Goal: Task Accomplishment & Management: Complete application form

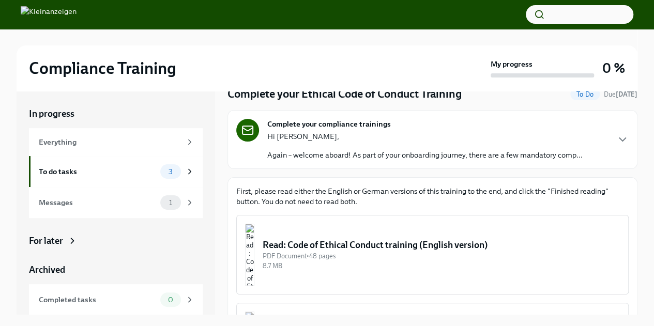
scroll to position [52, 0]
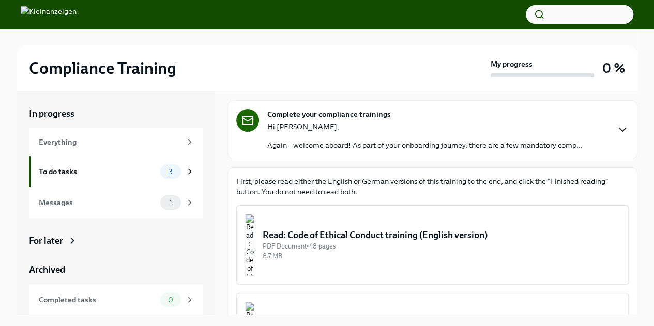
click at [620, 128] on icon "button" at bounding box center [623, 129] width 6 height 3
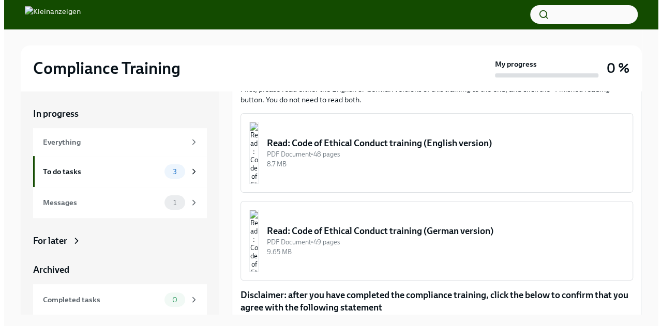
scroll to position [259, 0]
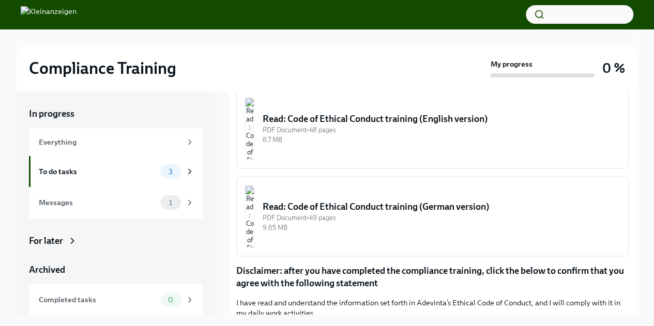
click at [255, 221] on img "button" at bounding box center [249, 217] width 9 height 62
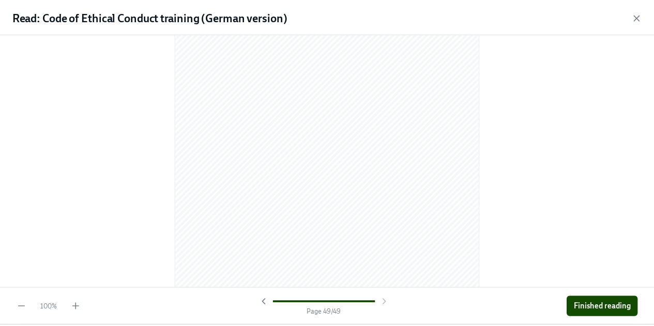
scroll to position [15834, 0]
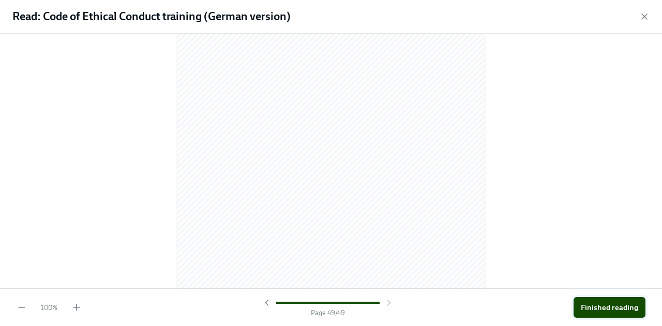
click at [621, 311] on span "Finished reading" at bounding box center [609, 308] width 57 height 10
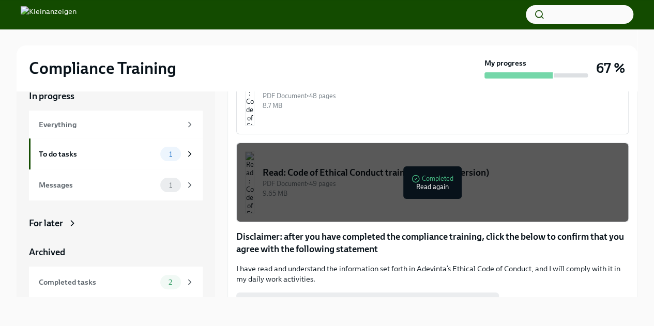
scroll to position [228, 0]
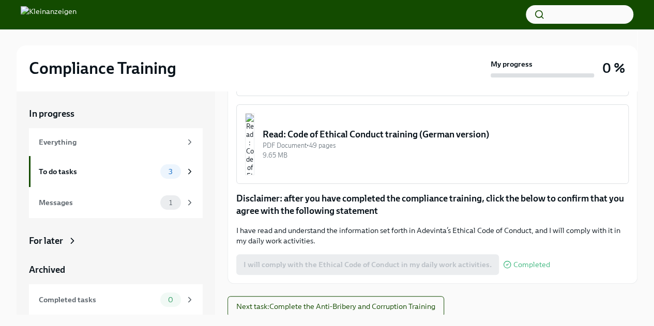
scroll to position [18, 0]
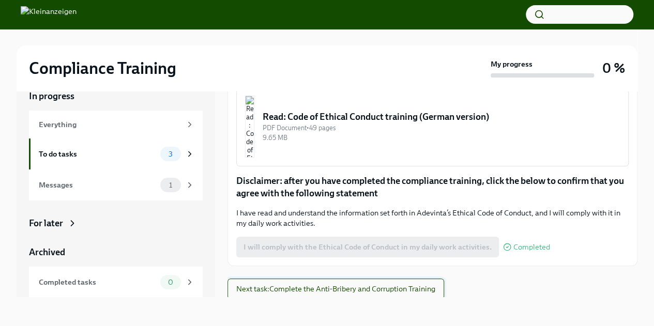
click at [339, 289] on span "Next task : Complete the Anti-Bribery and Corruption Training" at bounding box center [335, 289] width 199 height 10
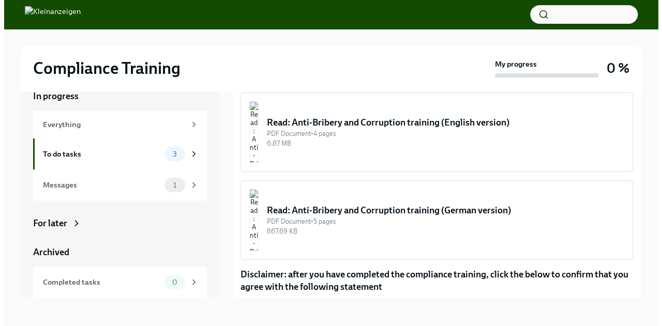
scroll to position [137, 0]
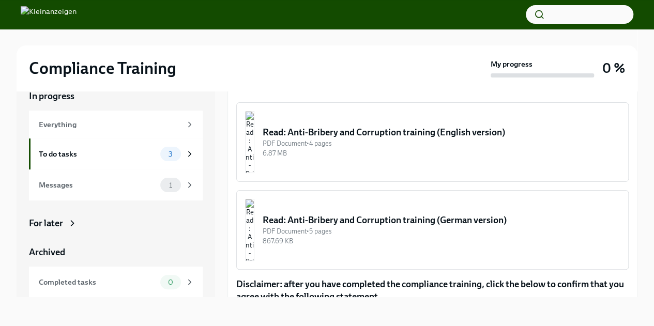
click at [321, 217] on div "Read: Anti-Bribery and Corruption training (German version)" at bounding box center [441, 220] width 357 height 12
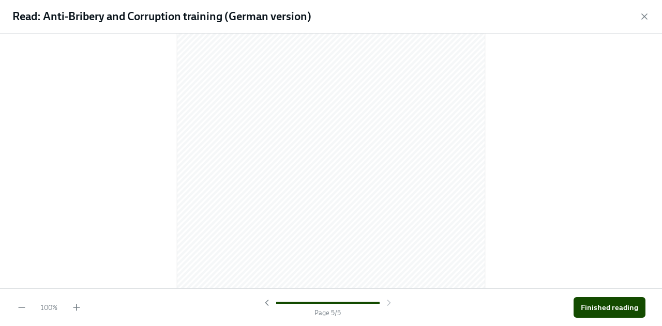
scroll to position [2783, 0]
click at [612, 305] on span "Finished reading" at bounding box center [609, 308] width 57 height 10
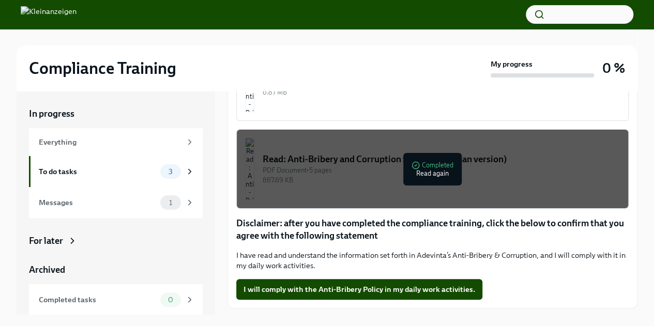
scroll to position [241, 0]
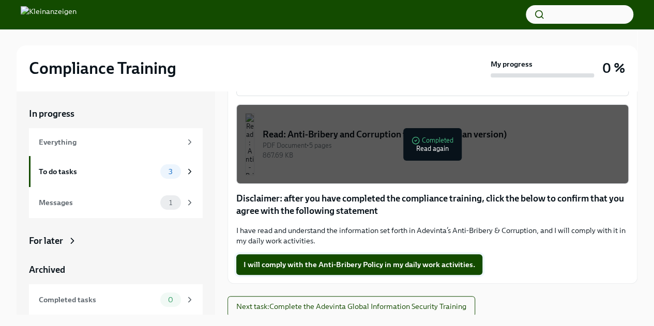
click at [342, 262] on span "I will comply with the Anti-Bribery Policy in my daily work activities." at bounding box center [360, 265] width 232 height 10
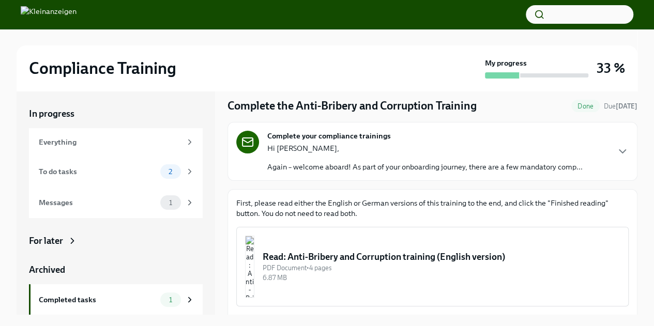
scroll to position [52, 0]
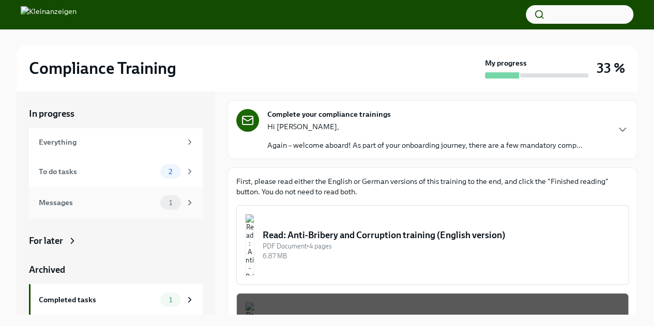
click at [160, 207] on div "1" at bounding box center [170, 203] width 21 height 14
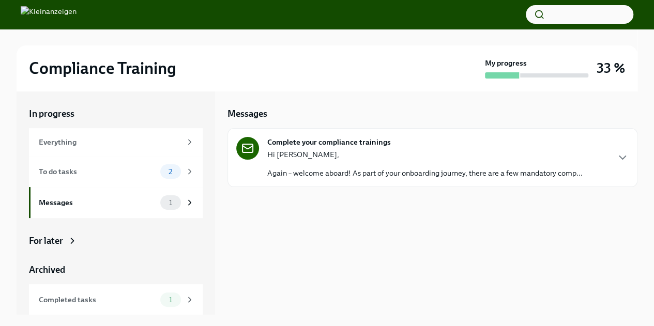
click at [358, 183] on div "Complete your compliance trainings Hi Sina, Again – welcome aboard! As part of …" at bounding box center [433, 157] width 410 height 59
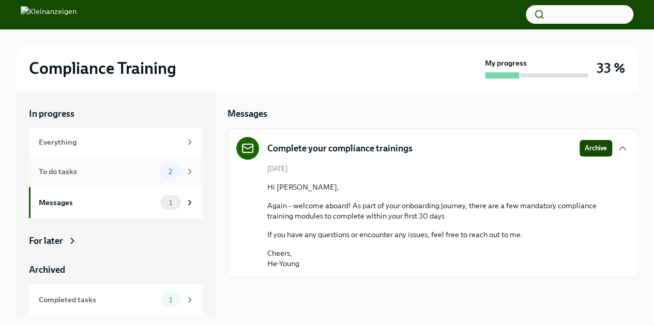
click at [125, 171] on div "To do tasks" at bounding box center [97, 171] width 117 height 11
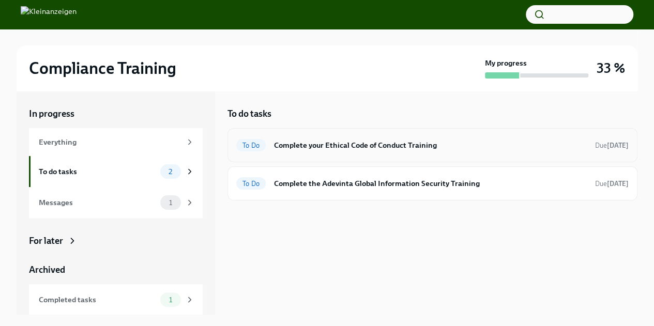
click at [346, 149] on h6 "Complete your Ethical Code of Conduct Training" at bounding box center [430, 145] width 313 height 11
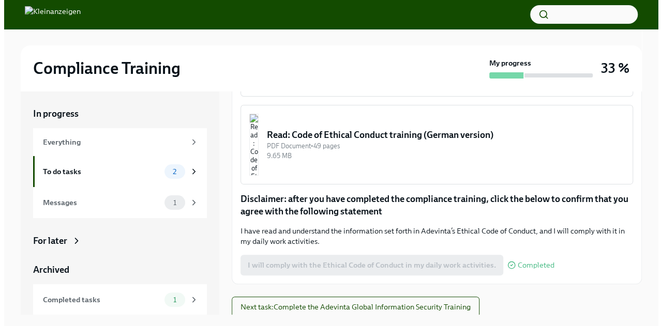
scroll to position [241, 0]
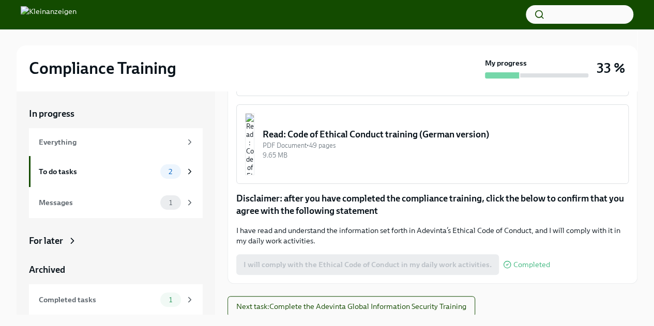
click at [363, 152] on div "9.65 MB" at bounding box center [441, 156] width 357 height 10
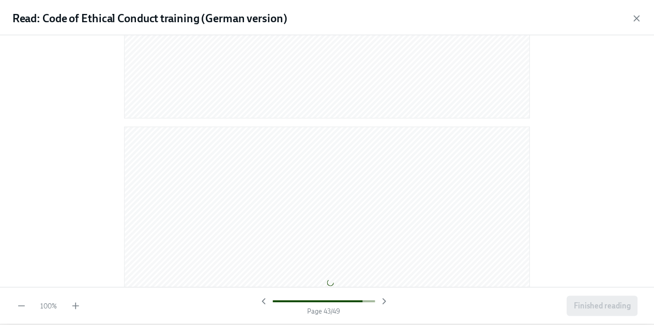
scroll to position [15834, 0]
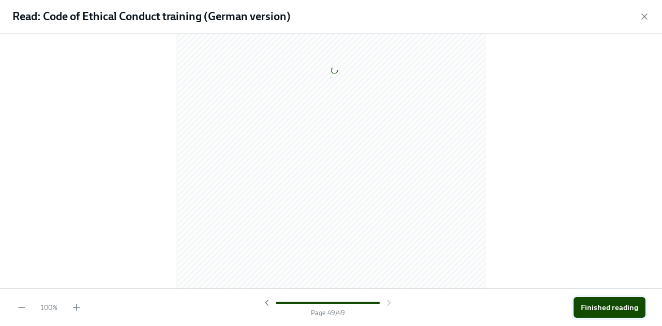
click at [616, 308] on span "Finished reading" at bounding box center [609, 308] width 57 height 10
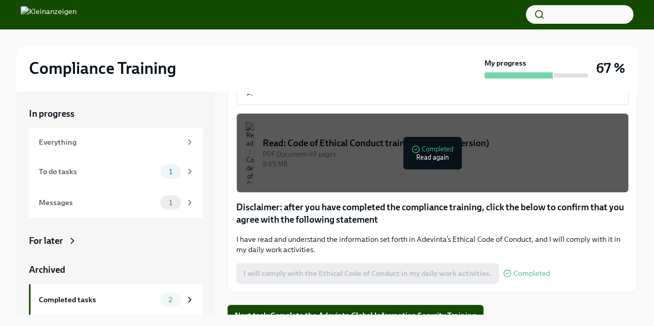
scroll to position [241, 0]
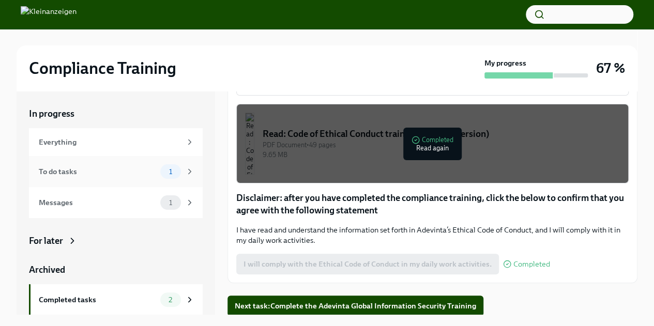
click at [163, 171] on span "1" at bounding box center [171, 172] width 16 height 8
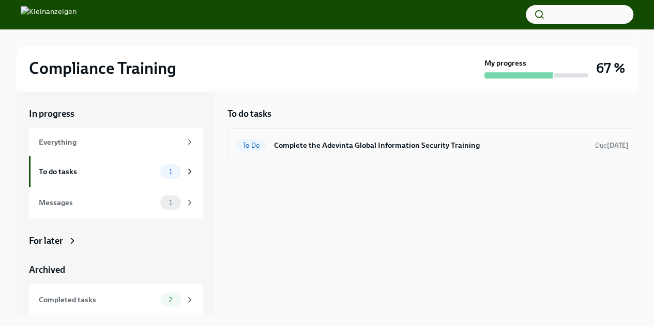
click at [308, 148] on h6 "Complete the Adevinta Global Information Security Training" at bounding box center [430, 145] width 313 height 11
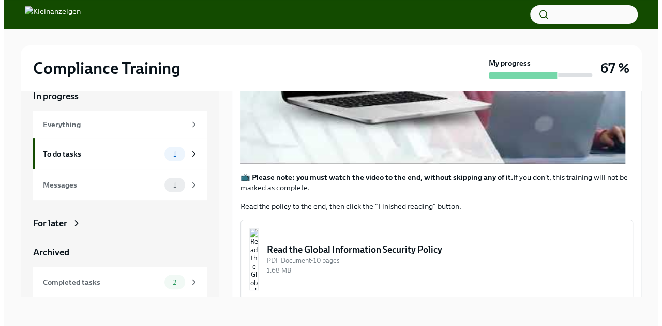
scroll to position [333, 0]
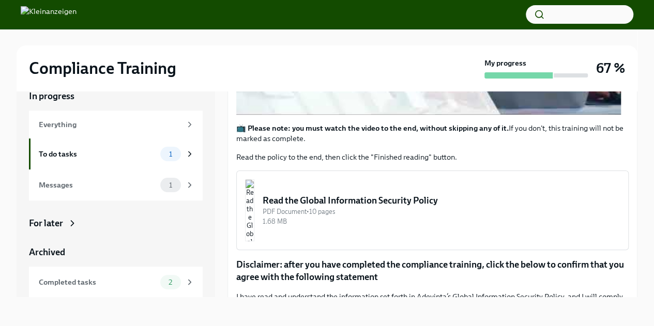
click at [388, 203] on div "Read the Global Information Security Policy" at bounding box center [441, 201] width 357 height 12
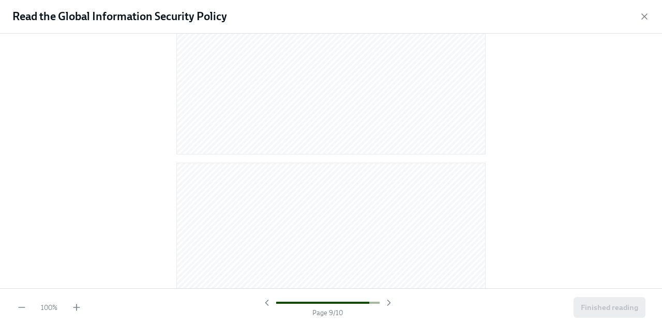
scroll to position [4200, 0]
click at [612, 307] on span "Finished reading" at bounding box center [609, 308] width 57 height 10
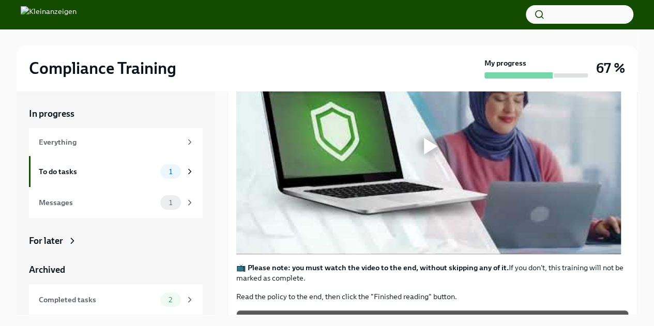
scroll to position [207, 0]
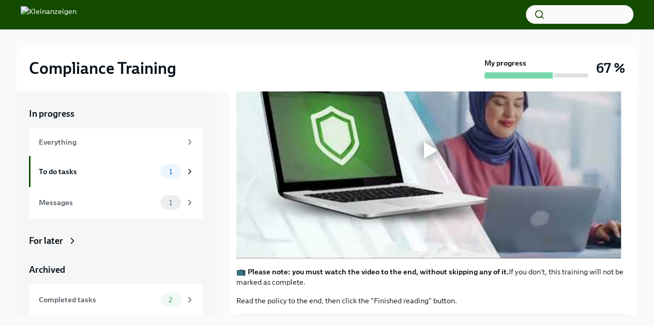
click at [429, 152] on div at bounding box center [430, 150] width 13 height 17
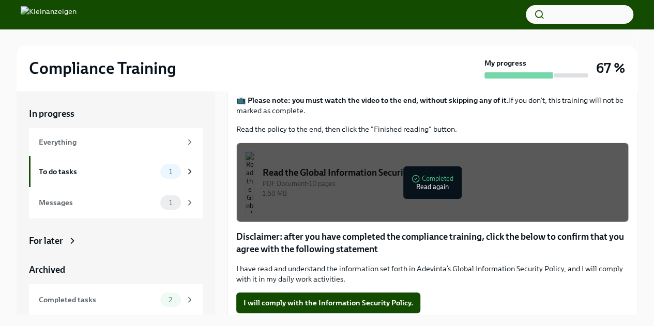
scroll to position [385, 0]
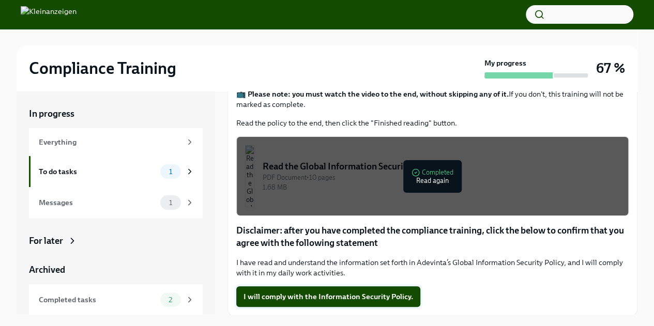
click at [326, 293] on span "I will comply with the Information Security Policy." at bounding box center [329, 297] width 170 height 10
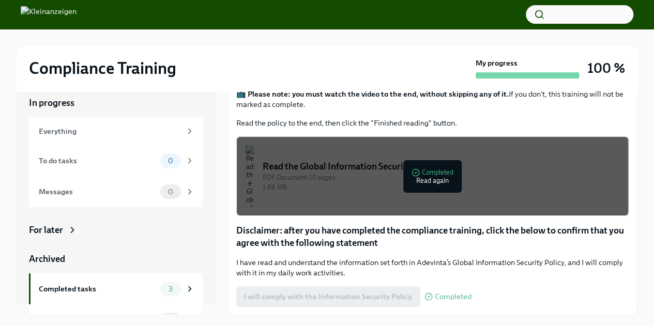
scroll to position [0, 0]
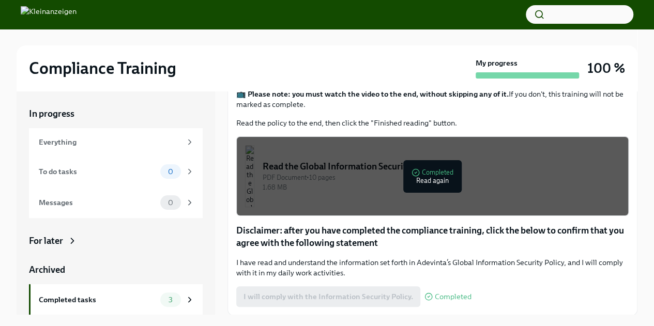
click at [54, 17] on img at bounding box center [49, 14] width 56 height 17
click at [26, 14] on img at bounding box center [49, 14] width 56 height 17
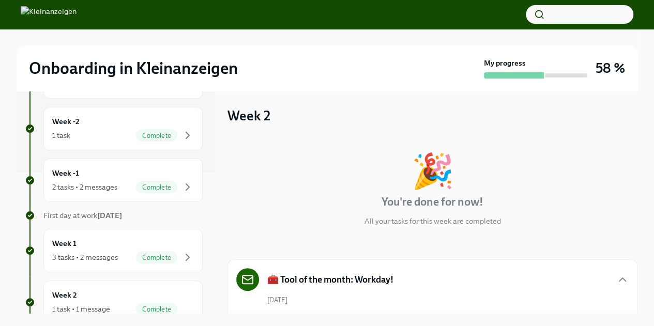
scroll to position [139, 0]
